Goal: Task Accomplishment & Management: Use online tool/utility

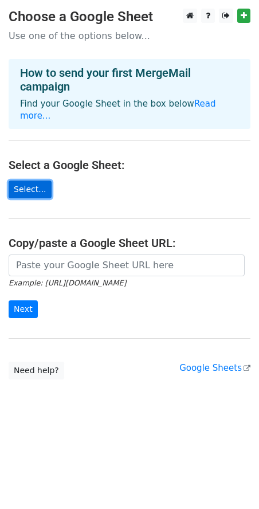
click at [27, 181] on link "Select..." at bounding box center [30, 189] width 43 height 18
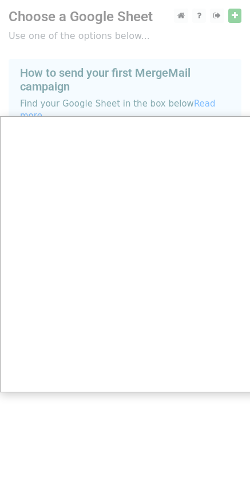
click at [237, 15] on div at bounding box center [129, 254] width 259 height 509
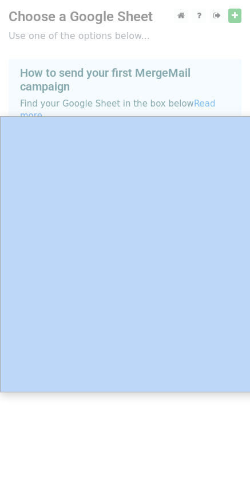
click at [237, 15] on div at bounding box center [129, 254] width 259 height 509
click at [235, 21] on div at bounding box center [129, 254] width 259 height 509
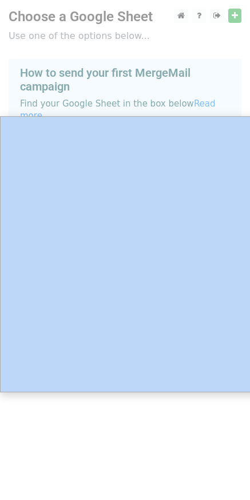
click at [235, 21] on div at bounding box center [129, 254] width 259 height 509
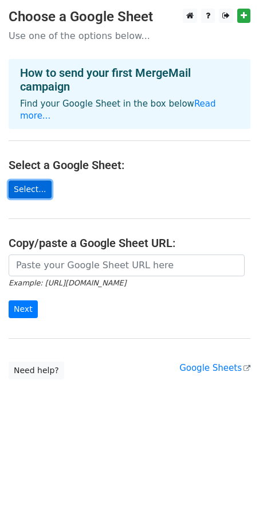
click at [35, 180] on link "Select..." at bounding box center [30, 189] width 43 height 18
click at [32, 185] on link "Select..." at bounding box center [30, 189] width 43 height 18
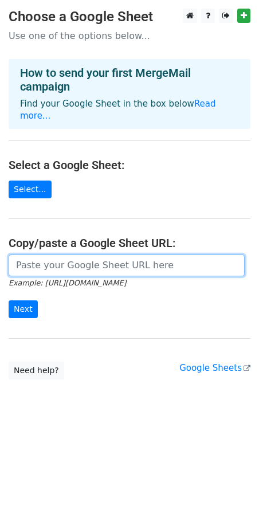
click at [107, 254] on input "url" at bounding box center [127, 265] width 236 height 22
paste input "https://docs.google.com/spreadsheets/d/1rmCC-H7LCzoaH92PuyVRor2zTawzfZRY/edit?g…"
type input "https://docs.google.com/spreadsheets/d/1rmCC-H7LCzoaH92PuyVRor2zTawzfZRY/edit?g…"
click at [9, 300] on input "Next" at bounding box center [23, 309] width 29 height 18
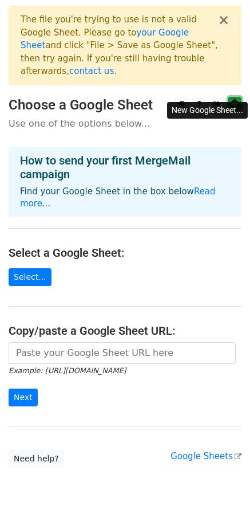
click at [237, 100] on icon at bounding box center [235, 104] width 6 height 8
click at [37, 268] on link "Select..." at bounding box center [30, 277] width 43 height 18
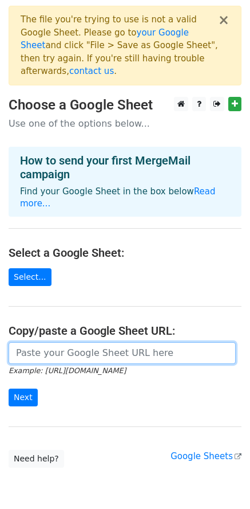
click at [82, 342] on input "url" at bounding box center [122, 353] width 227 height 22
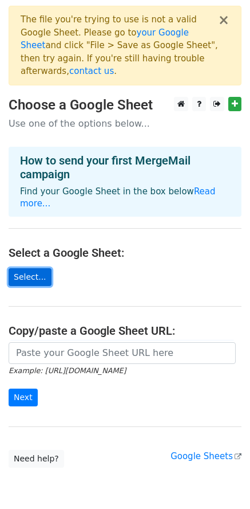
click at [36, 268] on link "Select..." at bounding box center [30, 277] width 43 height 18
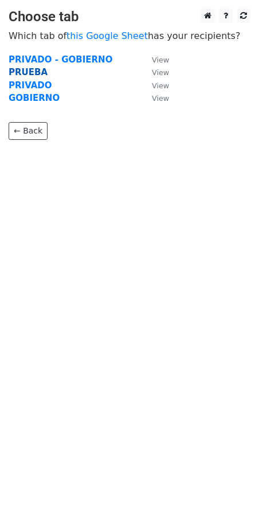
click at [26, 72] on strong "PRUEBA" at bounding box center [28, 72] width 39 height 10
click at [26, 75] on strong "PRUEBA" at bounding box center [28, 72] width 39 height 10
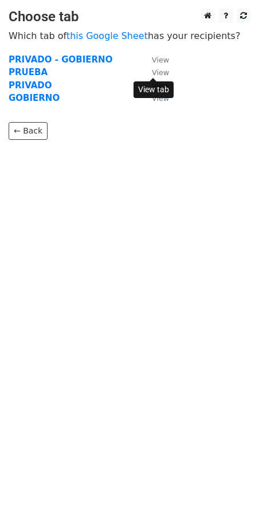
click at [159, 70] on small "View" at bounding box center [160, 72] width 17 height 9
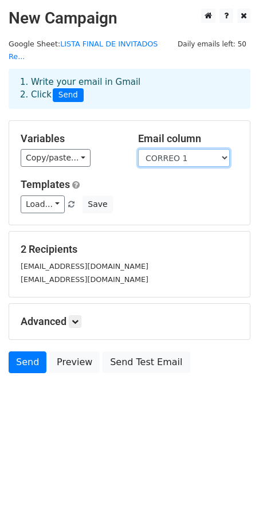
click at [164, 149] on select "TIPO SECTOR EMPRESA CIUDAD RAZÓN SOCIAL RUC NOMBRE CARGO CORREO 1 CORREO 2 CORR…" at bounding box center [184, 158] width 92 height 18
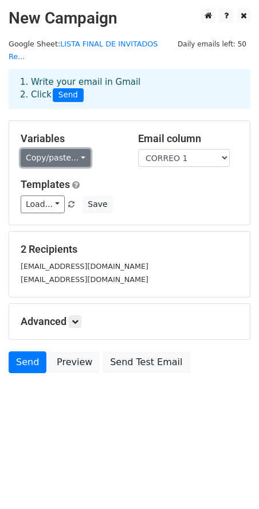
click at [80, 149] on link "Copy/paste..." at bounding box center [56, 158] width 70 height 18
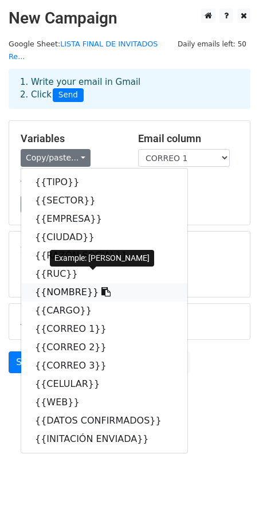
click at [62, 283] on link "{{NOMBRE}}" at bounding box center [104, 292] width 166 height 18
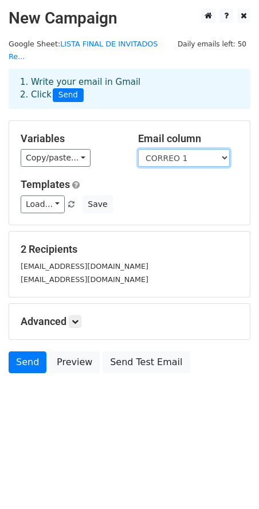
click at [184, 149] on select "TIPO SECTOR EMPRESA CIUDAD RAZÓN SOCIAL RUC NOMBRE CARGO CORREO 1 CORREO 2 CORR…" at bounding box center [184, 158] width 92 height 18
click at [138, 149] on select "TIPO SECTOR EMPRESA CIUDAD RAZÓN SOCIAL RUC NOMBRE CARGO CORREO 1 CORREO 2 CORR…" at bounding box center [184, 158] width 92 height 18
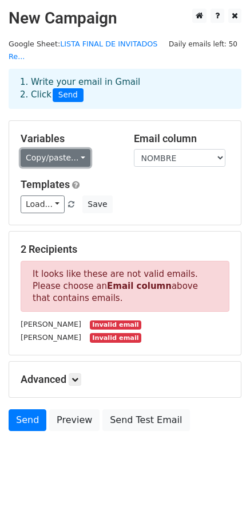
click at [58, 149] on link "Copy/paste..." at bounding box center [56, 158] width 70 height 18
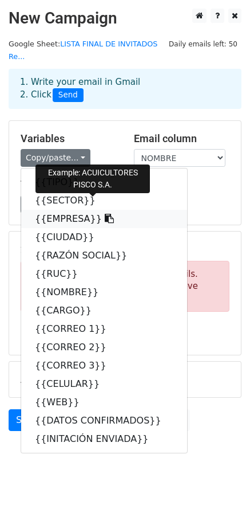
click at [57, 210] on link "{{EMPRESA}}" at bounding box center [104, 219] width 166 height 18
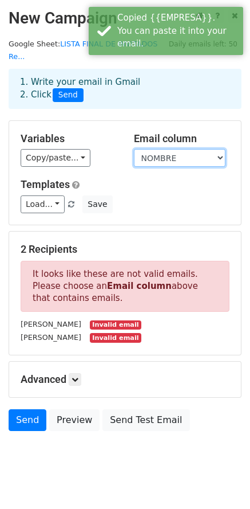
click at [161, 149] on select "TIPO SECTOR EMPRESA CIUDAD RAZÓN SOCIAL RUC NOMBRE CARGO CORREO 1 CORREO 2 CORR…" at bounding box center [180, 158] width 92 height 18
click at [134, 149] on select "TIPO SECTOR EMPRESA CIUDAD RAZÓN SOCIAL RUC NOMBRE CARGO CORREO 1 CORREO 2 CORR…" at bounding box center [180, 158] width 92 height 18
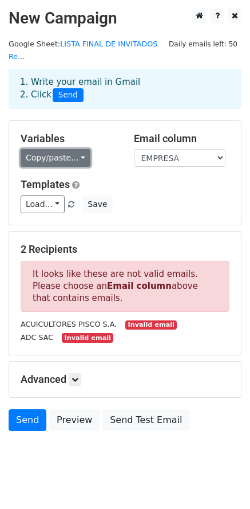
click at [54, 149] on link "Copy/paste..." at bounding box center [56, 158] width 70 height 18
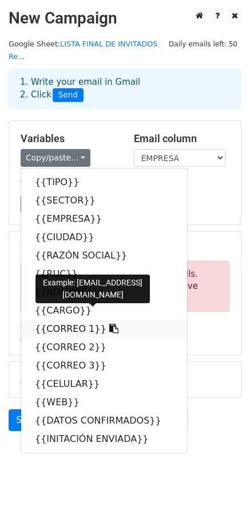
click at [63, 320] on link "{{CORREO 1}}" at bounding box center [104, 329] width 166 height 18
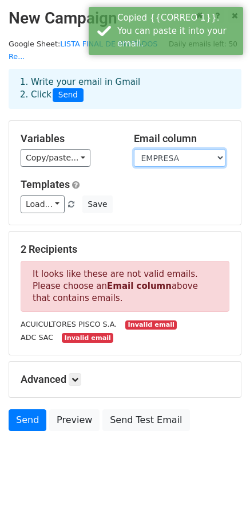
click at [171, 149] on select "TIPO SECTOR EMPRESA CIUDAD RAZÓN SOCIAL RUC NOMBRE CARGO CORREO 1 CORREO 2 CORR…" at bounding box center [180, 158] width 92 height 18
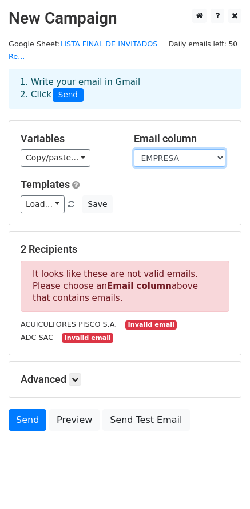
select select "CORREO 1"
click at [134, 149] on select "TIPO SECTOR EMPRESA CIUDAD RAZÓN SOCIAL RUC NOMBRE CARGO CORREO 1 CORREO 2 CORR…" at bounding box center [180, 158] width 92 height 18
